Goal: Task Accomplishment & Management: Manage account settings

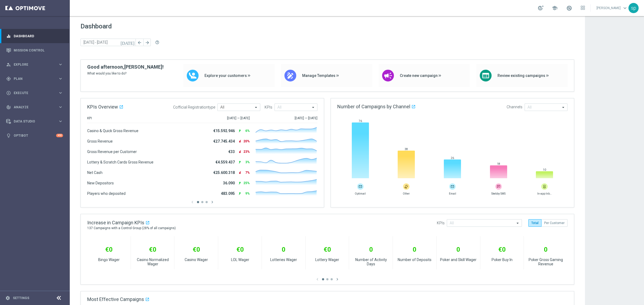
click at [572, 4] on link at bounding box center [568, 8] width 7 height 9
click at [631, 10] on div "sp" at bounding box center [633, 8] width 10 height 10
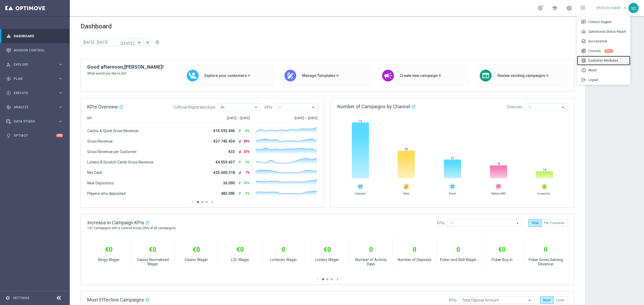
click at [607, 62] on div "list_alt Customer Attributes" at bounding box center [603, 61] width 53 height 10
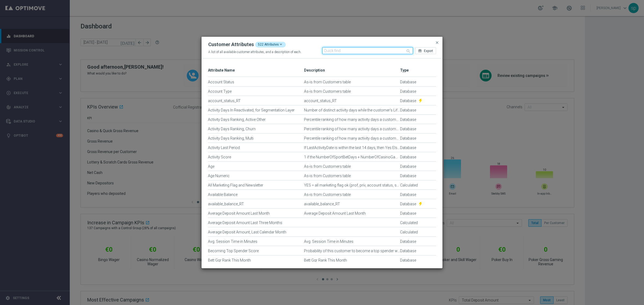
click at [357, 51] on input "text" at bounding box center [367, 50] width 91 height 7
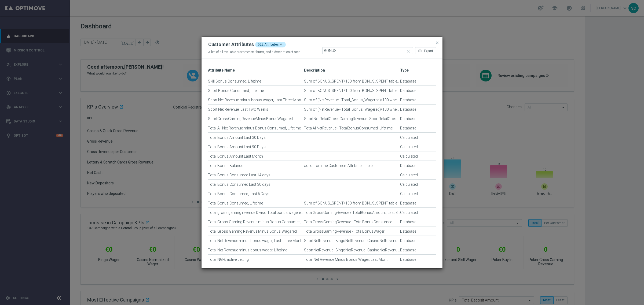
scroll to position [270, 0]
drag, startPoint x: 246, startPoint y: 168, endPoint x: 220, endPoint y: 169, distance: 25.5
click at [220, 169] on div "Total Bonus Balance" at bounding box center [256, 171] width 96 height 9
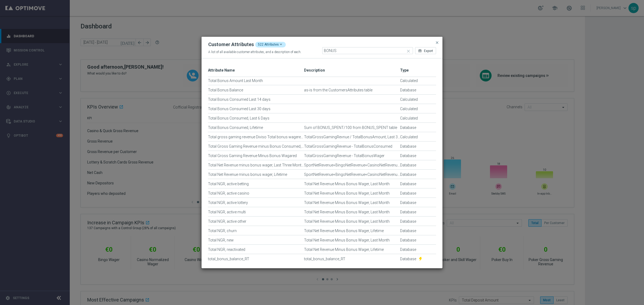
scroll to position [369, 0]
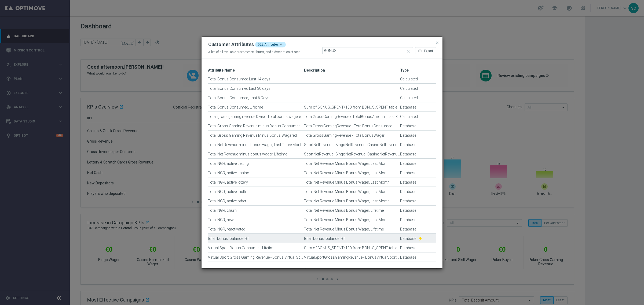
drag, startPoint x: 231, startPoint y: 240, endPoint x: 250, endPoint y: 239, distance: 18.5
click at [250, 239] on div "total_bonus_balance_RT" at bounding box center [256, 241] width 96 height 9
click at [231, 237] on div "total_bonus_balance_RT" at bounding box center [256, 241] width 96 height 9
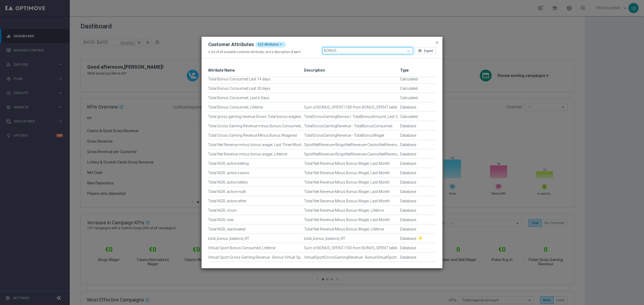
click at [339, 49] on input "BONUS" at bounding box center [367, 50] width 91 height 7
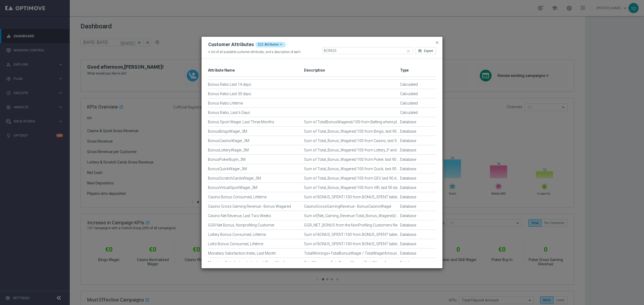
scroll to position [0, 0]
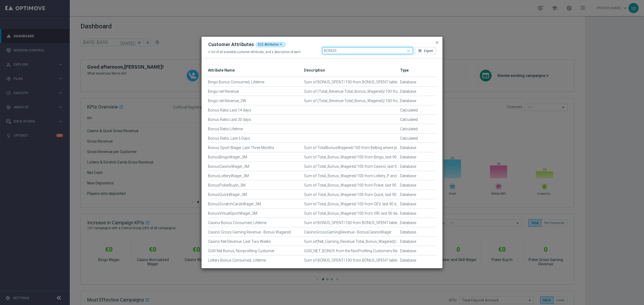
drag, startPoint x: 322, startPoint y: 48, endPoint x: 281, endPoint y: 41, distance: 42.4
click at [281, 41] on div "Customer Attributes 522 Attributes A list of all available customer attributes,…" at bounding box center [321, 48] width 241 height 22
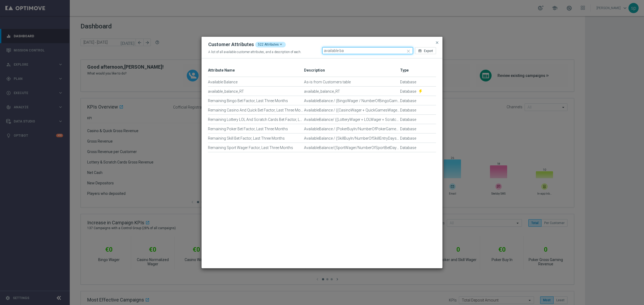
type input "available ba"
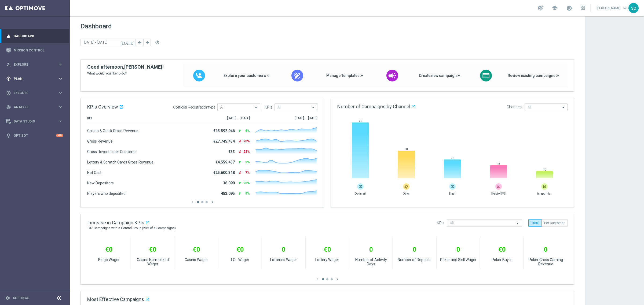
click at [18, 75] on div "gps_fixed Plan keyboard_arrow_right" at bounding box center [34, 79] width 69 height 14
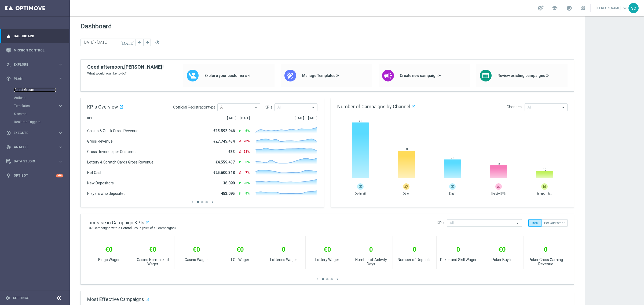
click at [26, 91] on link "Target Groups" at bounding box center [35, 90] width 42 height 4
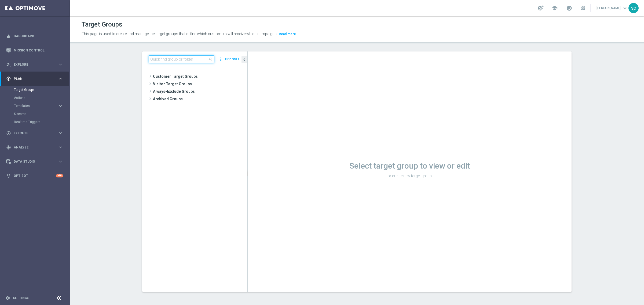
click at [164, 56] on input at bounding box center [181, 60] width 65 height 8
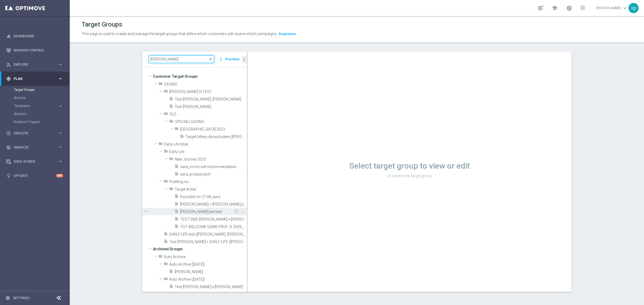
type input "sara"
click at [197, 211] on span "[PERSON_NAME] per test" at bounding box center [207, 212] width 54 height 5
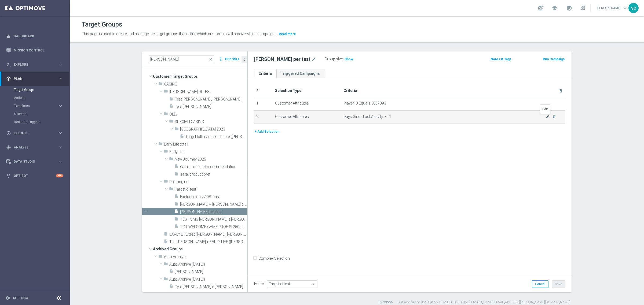
click at [545, 117] on icon "mode_edit" at bounding box center [547, 117] width 4 height 4
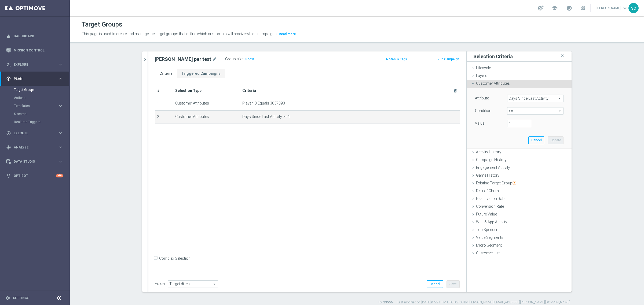
click at [526, 96] on span "Days Since Last Activity" at bounding box center [535, 98] width 56 height 7
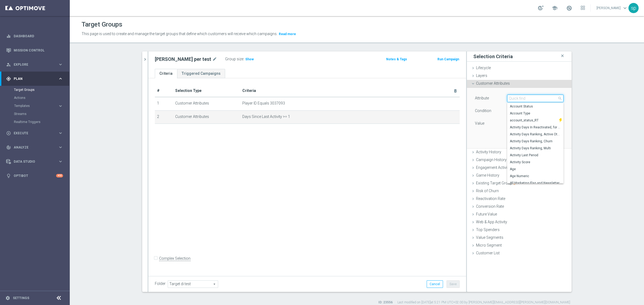
click at [526, 96] on input "search" at bounding box center [535, 99] width 56 height 8
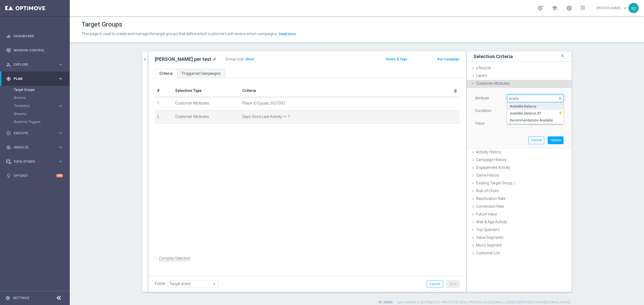
type input "availa"
click at [536, 106] on span "Available Balance" at bounding box center [535, 106] width 51 height 4
type input "Available Balance"
type input "="
click at [521, 113] on span "=" at bounding box center [535, 111] width 56 height 7
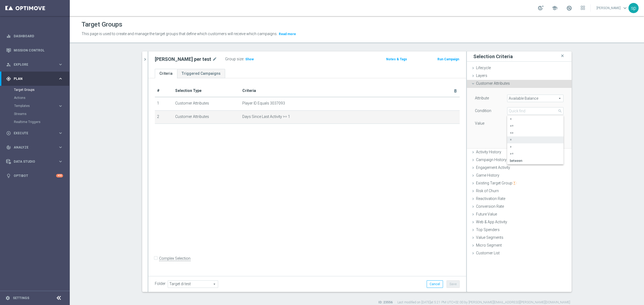
click at [594, 93] on section "sara close more_vert Prioritize Customer Target Groups library_add create_new_f…" at bounding box center [357, 177] width 574 height 253
click at [462, 121] on div "# Selection Type Criteria delete_forever 1 Customer Attributes Player ID Equals…" at bounding box center [307, 176] width 318 height 196
click at [441, 143] on div "# Selection Type Criteria delete_forever 1 Customer Attributes Player ID Equals…" at bounding box center [307, 176] width 318 height 196
click at [528, 134] on div "Attribute Available Balance Available Balance arrow_drop_down search Condition …" at bounding box center [519, 118] width 97 height 60
click at [530, 139] on button "Cancel" at bounding box center [536, 141] width 16 height 8
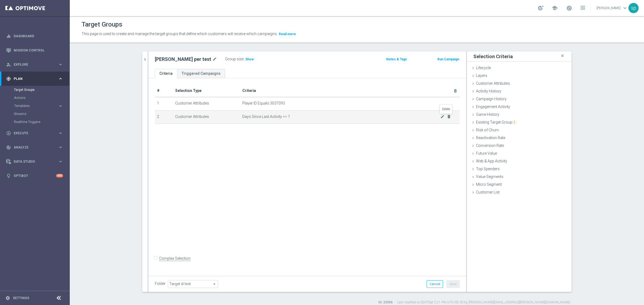
click at [447, 117] on icon "delete_forever" at bounding box center [449, 117] width 4 height 4
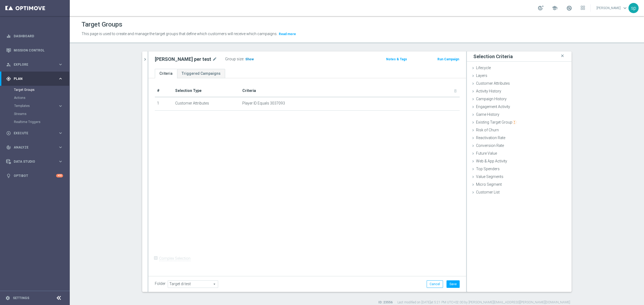
click at [245, 61] on span "Show" at bounding box center [249, 59] width 9 height 4
click at [454, 282] on button "Save" at bounding box center [452, 285] width 13 height 8
click at [245, 59] on span "1" at bounding box center [246, 59] width 3 height 5
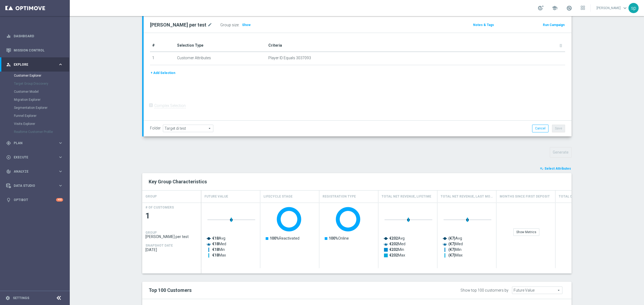
scroll to position [85, 0]
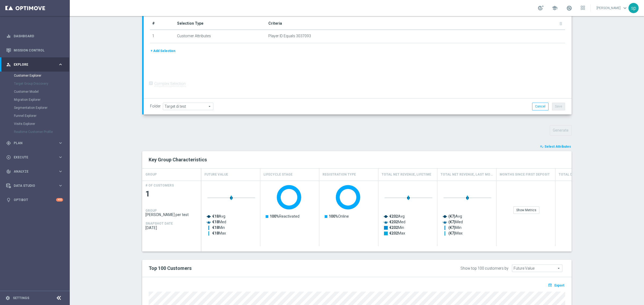
click at [551, 146] on span "Select Attributes" at bounding box center [557, 147] width 27 height 4
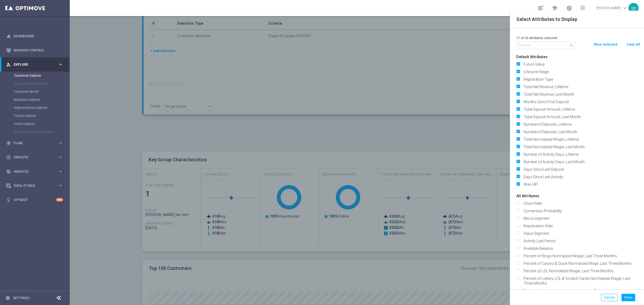
click at [633, 43] on button "Clear All" at bounding box center [633, 45] width 14 height 6
checkbox input "false"
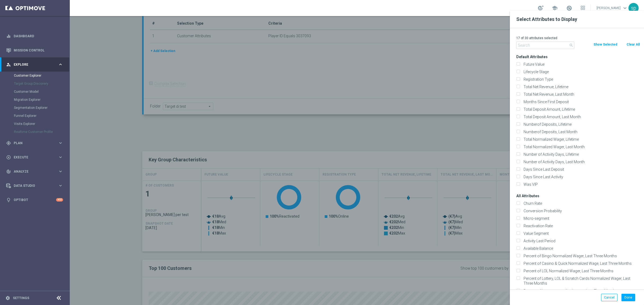
checkbox input "false"
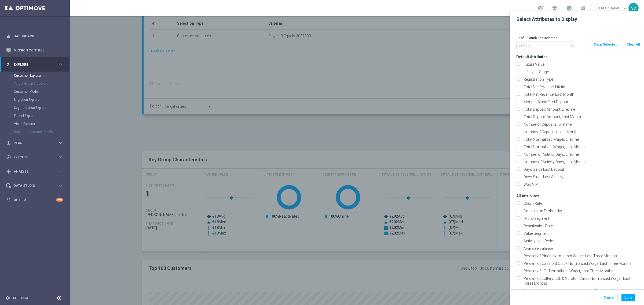
checkbox input "false"
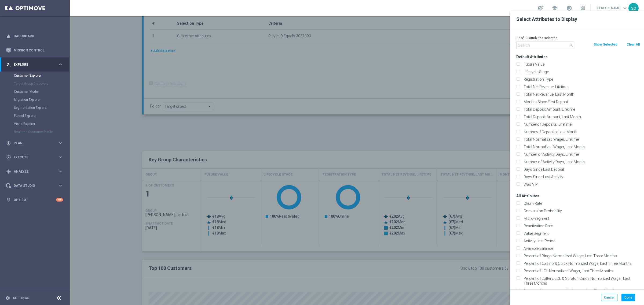
checkbox input "false"
click at [544, 44] on input "text" at bounding box center [545, 46] width 58 height 8
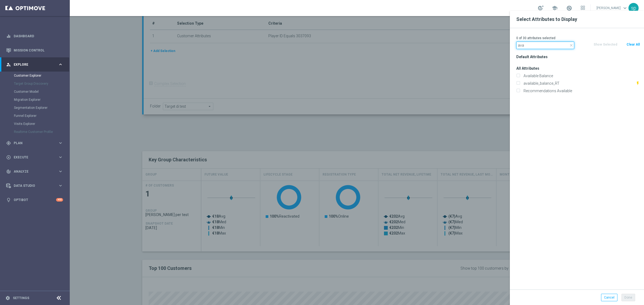
type input "ava"
click at [551, 78] on div "Available Balance" at bounding box center [578, 76] width 132 height 8
click at [551, 77] on label "Available Balance" at bounding box center [580, 75] width 118 height 5
click at [519, 77] on input "Available Balance" at bounding box center [517, 76] width 3 height 3
checkbox input "true"
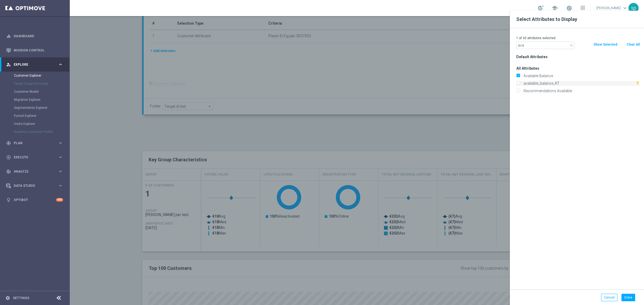
click at [547, 82] on label "available_balance_RT" at bounding box center [578, 83] width 114 height 5
click at [519, 82] on input "available_balance_RT" at bounding box center [517, 83] width 3 height 3
checkbox input "true"
click at [630, 299] on button "Done" at bounding box center [628, 298] width 14 height 8
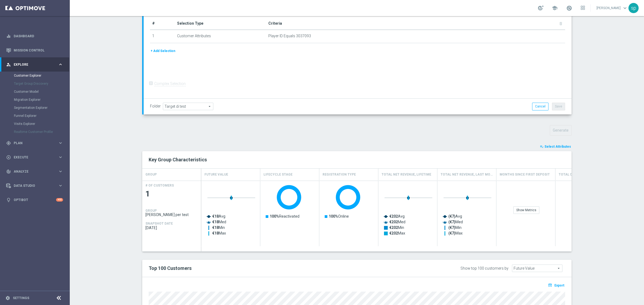
type input "Search"
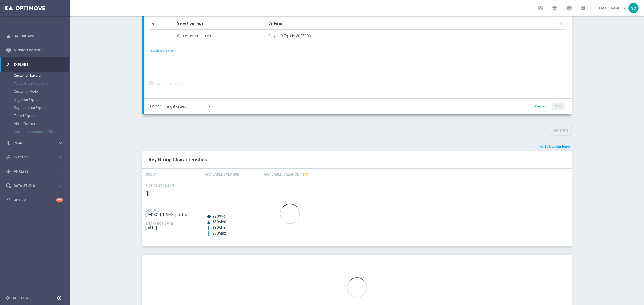
scroll to position [114, 0]
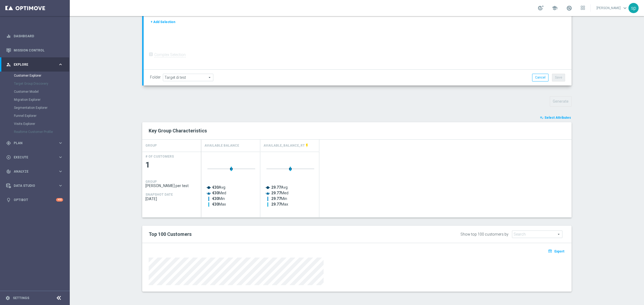
click at [562, 119] on span "Select Attributes" at bounding box center [557, 118] width 27 height 4
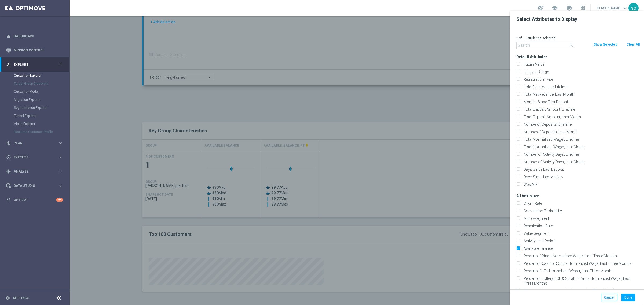
click at [553, 45] on input "text" at bounding box center [545, 46] width 58 height 8
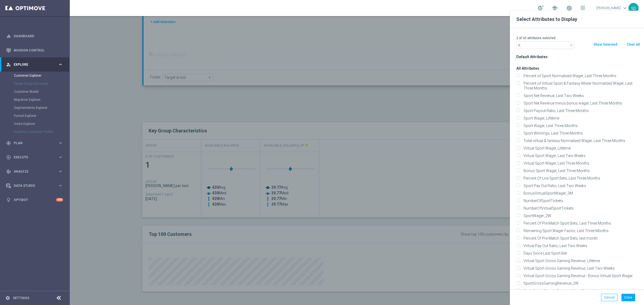
type input "r"
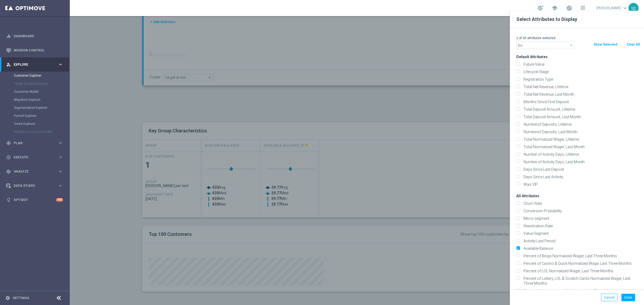
click at [553, 45] on input "bo" at bounding box center [545, 46] width 58 height 8
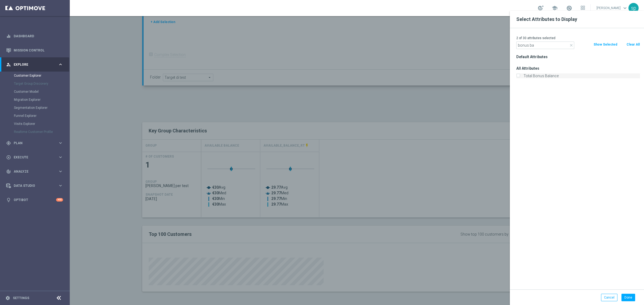
type input "bonus ba"
click at [555, 76] on label "Total Bonus Balance" at bounding box center [580, 75] width 118 height 5
click at [519, 76] on input "Total Bonus Balance" at bounding box center [517, 76] width 3 height 3
checkbox input "true"
click at [536, 46] on input "bonus ba" at bounding box center [545, 46] width 58 height 8
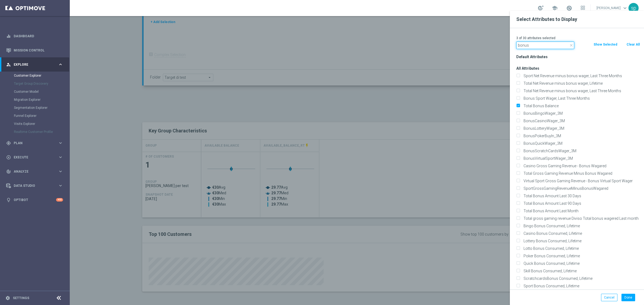
scroll to position [101, 0]
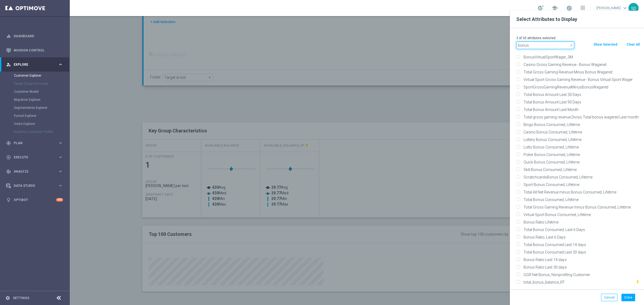
type input "bonus"
click at [576, 285] on div "total_bonus_balance_RT flash_on" at bounding box center [578, 283] width 132 height 8
click at [579, 283] on label "total_bonus_balance_RT" at bounding box center [578, 282] width 114 height 5
click at [519, 283] on input "total_bonus_balance_RT" at bounding box center [517, 282] width 3 height 3
checkbox input "true"
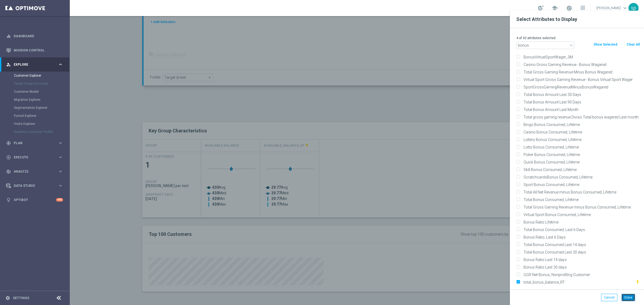
click at [627, 297] on button "Done" at bounding box center [628, 298] width 14 height 8
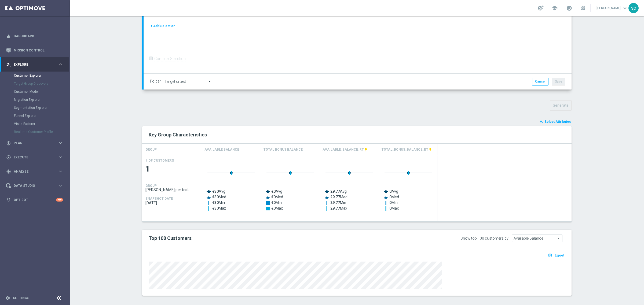
scroll to position [114, 0]
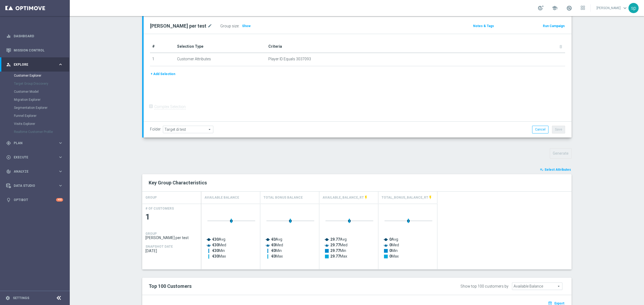
scroll to position [63, 0]
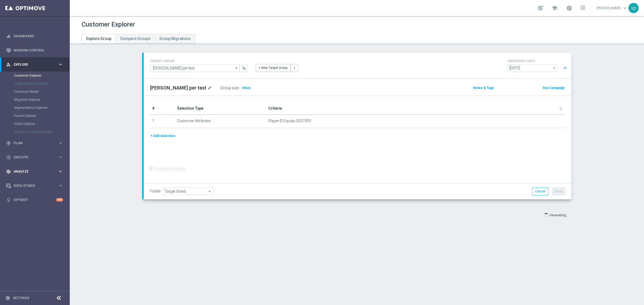
click at [23, 170] on span "Analyze" at bounding box center [36, 171] width 44 height 3
click at [26, 116] on link "Customer 360" at bounding box center [35, 118] width 42 height 4
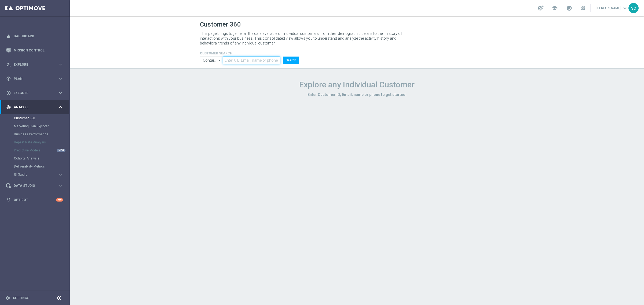
click at [237, 59] on input "text" at bounding box center [251, 61] width 57 height 8
paste input "3037093"
type input "3037093"
click at [294, 62] on button "Search" at bounding box center [291, 61] width 16 height 8
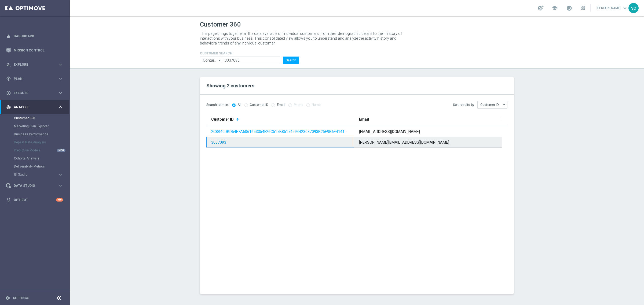
click at [212, 142] on link "3037093" at bounding box center [218, 142] width 15 height 4
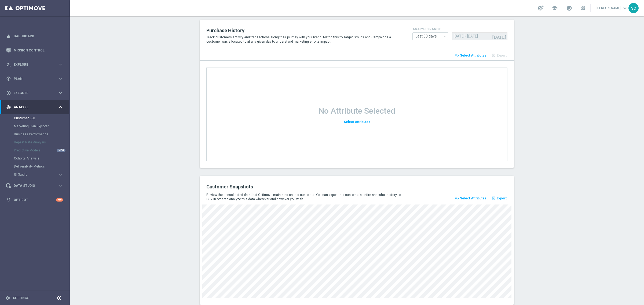
scroll to position [625, 0]
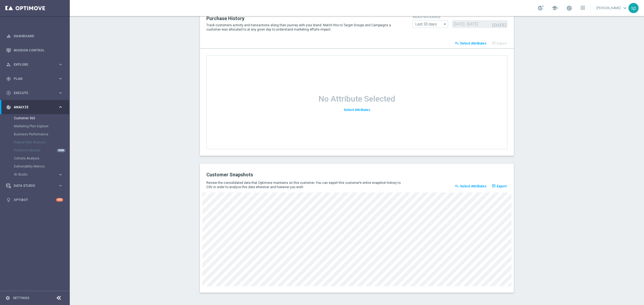
click at [476, 187] on span "Select Attributes" at bounding box center [473, 187] width 27 height 4
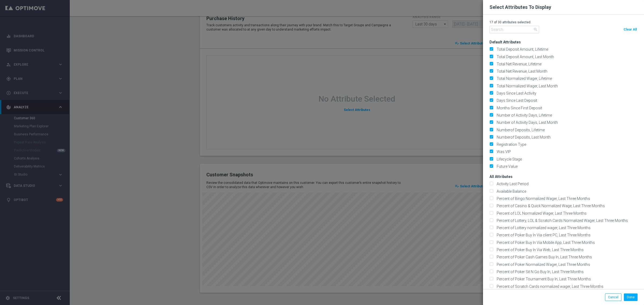
click at [627, 26] on button "Clear All" at bounding box center [629, 30] width 15 height 8
checkbox input "false"
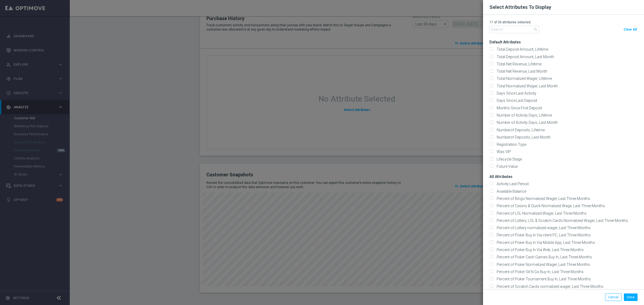
checkbox input "false"
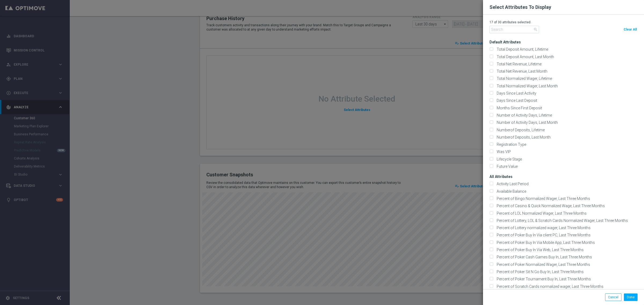
checkbox input "false"
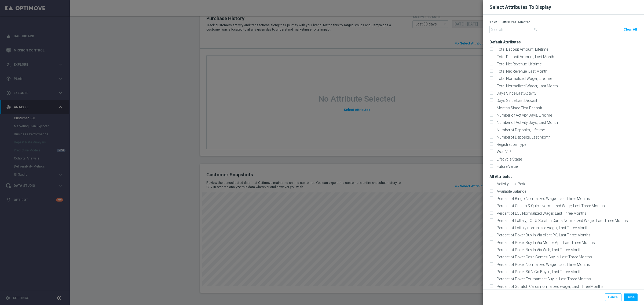
checkbox input "false"
click at [502, 28] on input "text" at bounding box center [514, 30] width 50 height 8
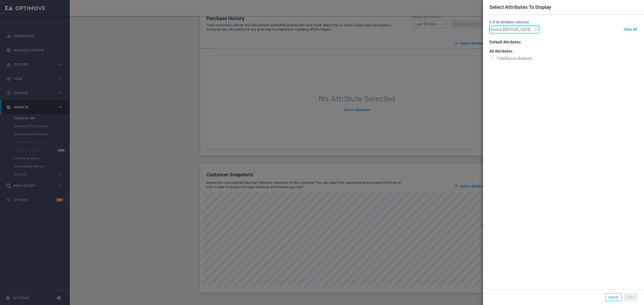
type input "bonus bal"
drag, startPoint x: 514, startPoint y: 63, endPoint x: 525, endPoint y: 54, distance: 13.9
click at [525, 54] on div "Default Attributes All Attributes" at bounding box center [566, 162] width 154 height 255
click at [525, 54] on h3 "All Attributes" at bounding box center [566, 49] width 154 height 9
click at [518, 56] on label "Total Bonus Balance" at bounding box center [513, 58] width 37 height 5
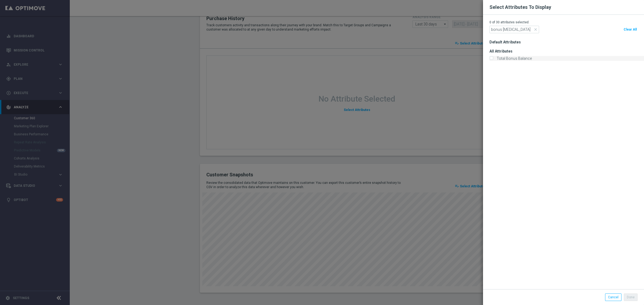
click at [493, 57] on input "Total Bonus Balance" at bounding box center [490, 58] width 3 height 3
checkbox input "true"
click at [507, 28] on input "bonus bal" at bounding box center [514, 30] width 50 height 8
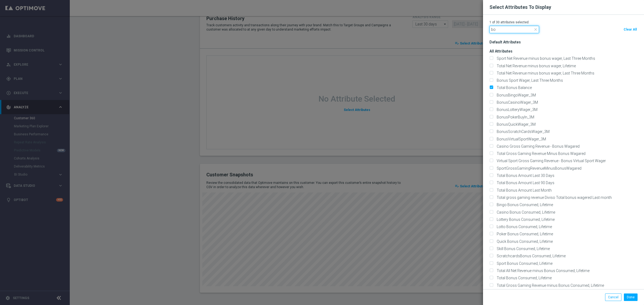
type input "b"
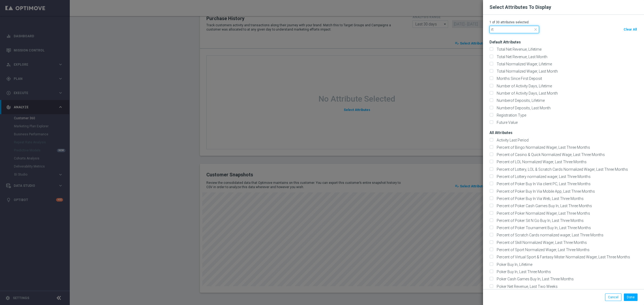
type input "rt"
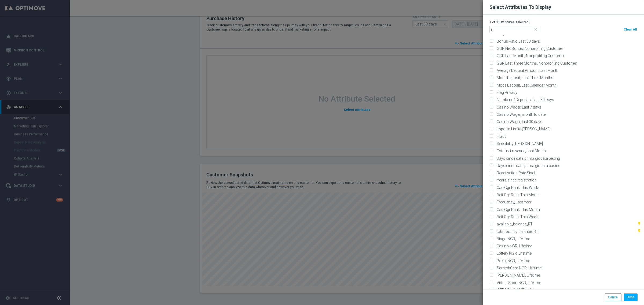
scroll to position [1598, 0]
click at [521, 195] on div "All Attributes Activity Last Period Percent of Bingo Normalized Wager, Last Thr…" at bounding box center [566, 55] width 154 height 3055
click at [529, 209] on div "available_balance_RT flash_on" at bounding box center [566, 211] width 154 height 5
click at [523, 216] on label "total_bonus_balance_RT" at bounding box center [516, 218] width 43 height 5
click at [493, 217] on input "total_bonus_balance_RT" at bounding box center [490, 218] width 3 height 3
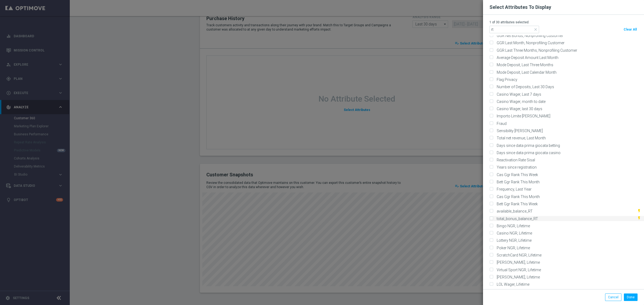
checkbox input "true"
click at [508, 209] on label "available_balance_RT" at bounding box center [514, 211] width 38 height 5
click at [493, 210] on input "available_balance_RT" at bounding box center [490, 211] width 3 height 3
checkbox input "true"
click at [467, 81] on modal-container "Select Attributes To Display 3 of 30 attributes selected. rt close Clear All De…" at bounding box center [322, 152] width 644 height 305
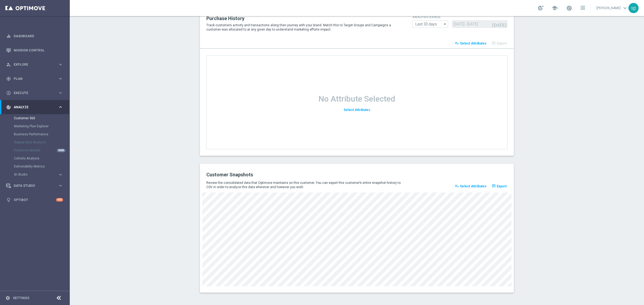
click at [472, 186] on span "Select Attributes" at bounding box center [473, 187] width 27 height 4
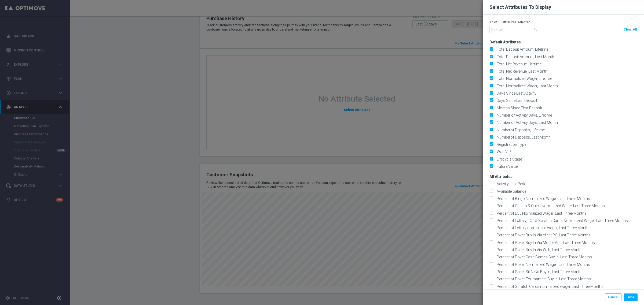
click at [628, 28] on span "Clear All" at bounding box center [629, 30] width 13 height 4
checkbox input "false"
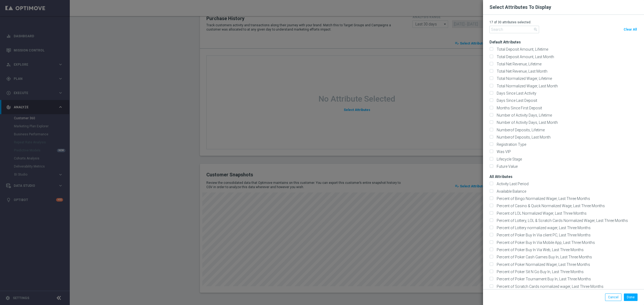
checkbox input "false"
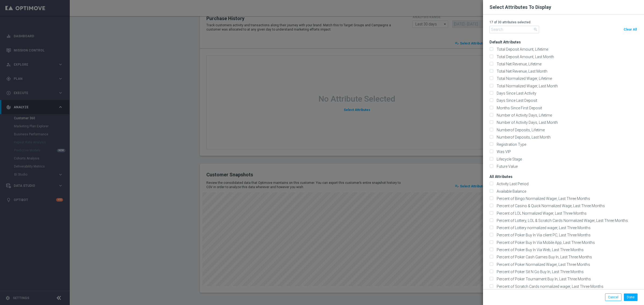
checkbox input "false"
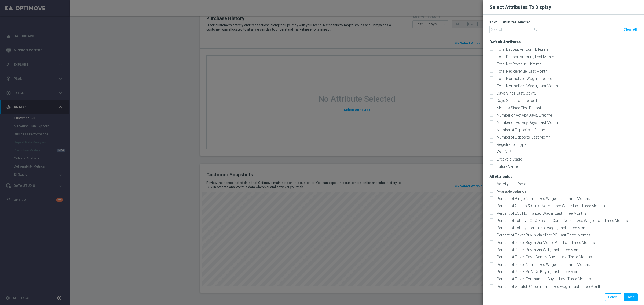
checkbox input "false"
click at [514, 28] on input "text" at bounding box center [514, 30] width 50 height 8
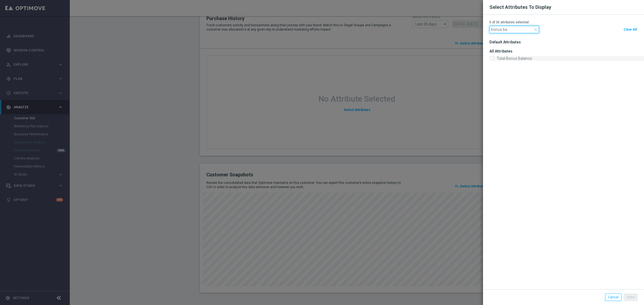
type input "bonus ba"
click at [519, 58] on label "Total Bonus Balance" at bounding box center [513, 58] width 37 height 5
click at [493, 58] on input "Total Bonus Balance" at bounding box center [490, 58] width 3 height 3
checkbox input "true"
drag, startPoint x: 496, startPoint y: 28, endPoint x: 567, endPoint y: 22, distance: 70.6
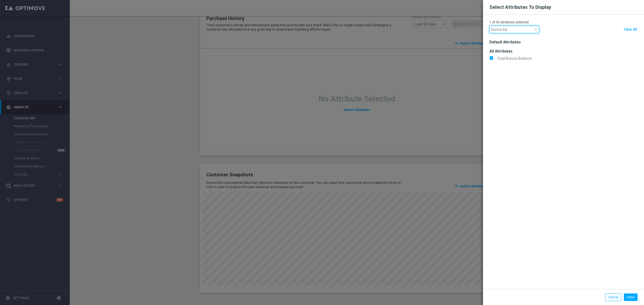
click at [567, 22] on div "1 of 30 attributes selected. bonus ba close Clear All" at bounding box center [563, 27] width 148 height 15
drag, startPoint x: 512, startPoint y: 29, endPoint x: 321, endPoint y: 10, distance: 191.4
click at [321, 10] on modal-container "Select Attributes To Display 1 of 30 attributes selected. bonus close Clear All…" at bounding box center [322, 152] width 644 height 305
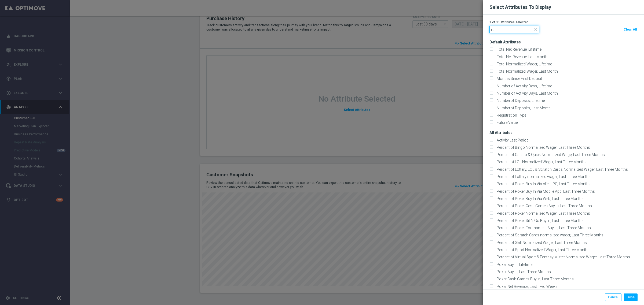
type input "rt"
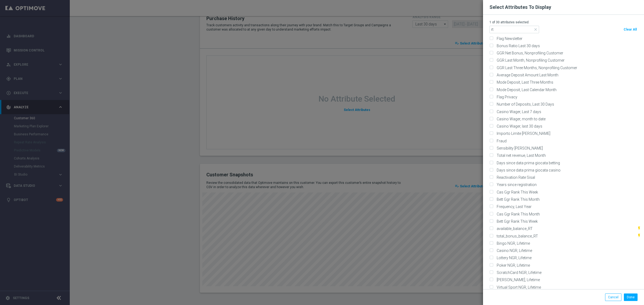
scroll to position [1576, 0]
click at [505, 230] on label "available_balance_RT" at bounding box center [514, 232] width 38 height 5
click at [493, 231] on input "available_balance_RT" at bounding box center [490, 232] width 3 height 3
checkbox input "true"
click at [505, 238] on label "total_bonus_balance_RT" at bounding box center [516, 240] width 43 height 5
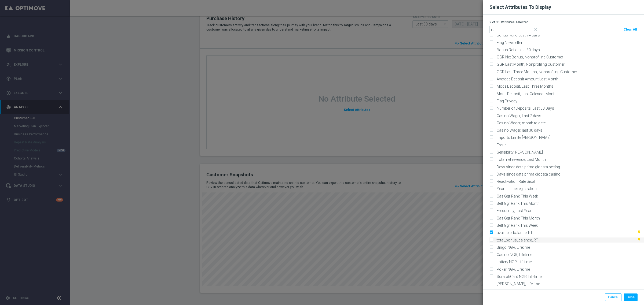
click at [493, 239] on input "total_bonus_balance_RT" at bounding box center [490, 240] width 3 height 3
checkbox input "true"
click at [624, 295] on button "Done" at bounding box center [631, 298] width 14 height 8
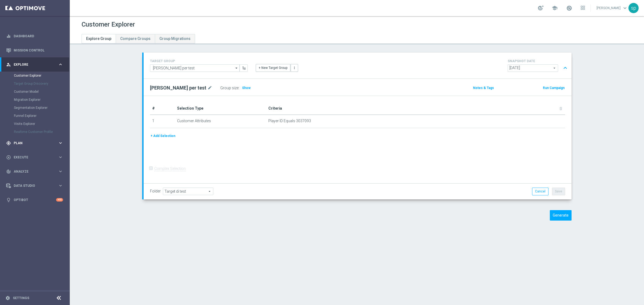
click at [19, 142] on span "Plan" at bounding box center [36, 143] width 44 height 3
click at [25, 89] on link "Target Groups" at bounding box center [35, 90] width 42 height 4
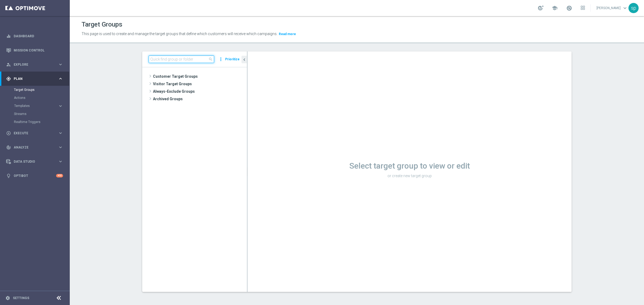
click at [181, 56] on input at bounding box center [181, 60] width 65 height 8
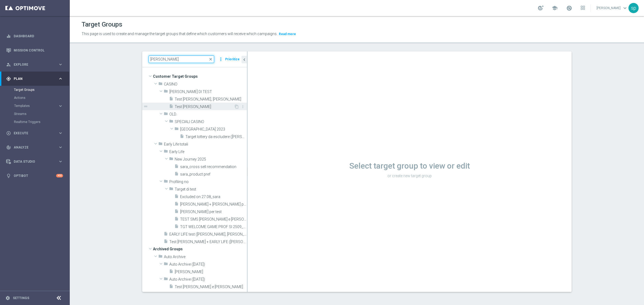
type input "sara"
click at [199, 108] on span "Test [PERSON_NAME]" at bounding box center [204, 107] width 59 height 5
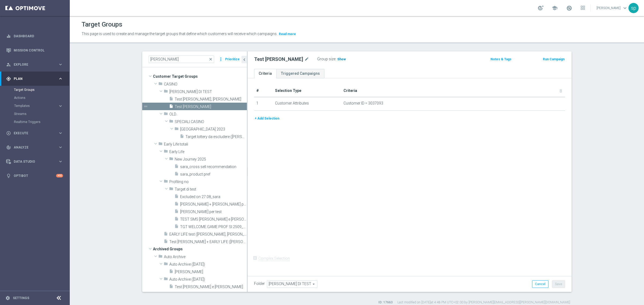
click at [337, 57] on span "Show" at bounding box center [341, 59] width 9 height 4
click at [337, 61] on span "1" at bounding box center [338, 59] width 3 height 5
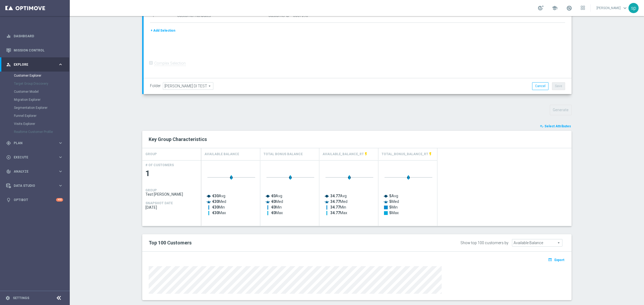
scroll to position [114, 0]
